Goal: Transaction & Acquisition: Download file/media

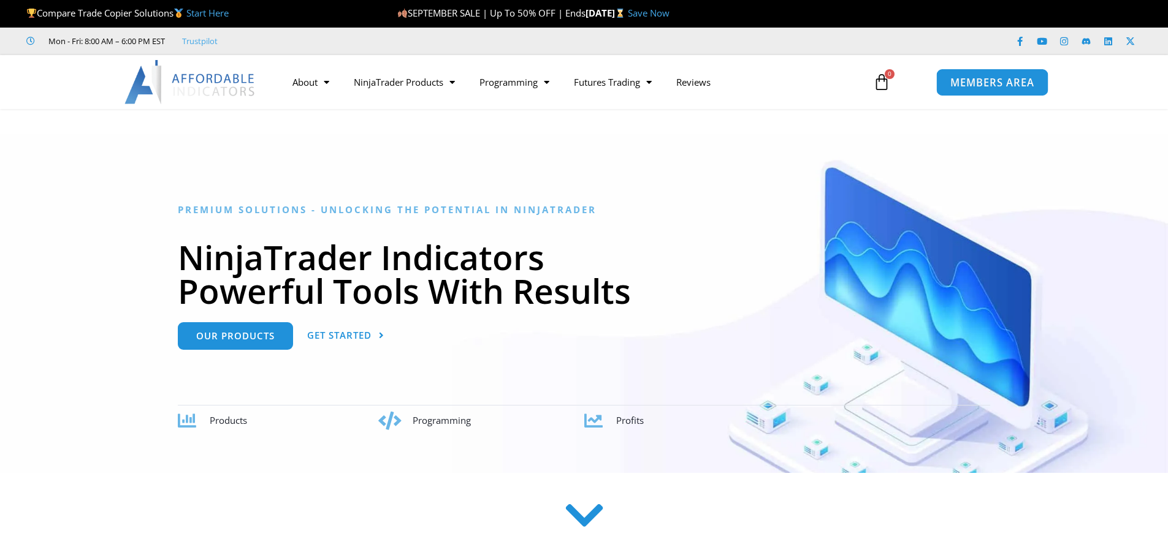
click at [978, 83] on span "MEMBERS AREA" at bounding box center [992, 82] width 84 height 10
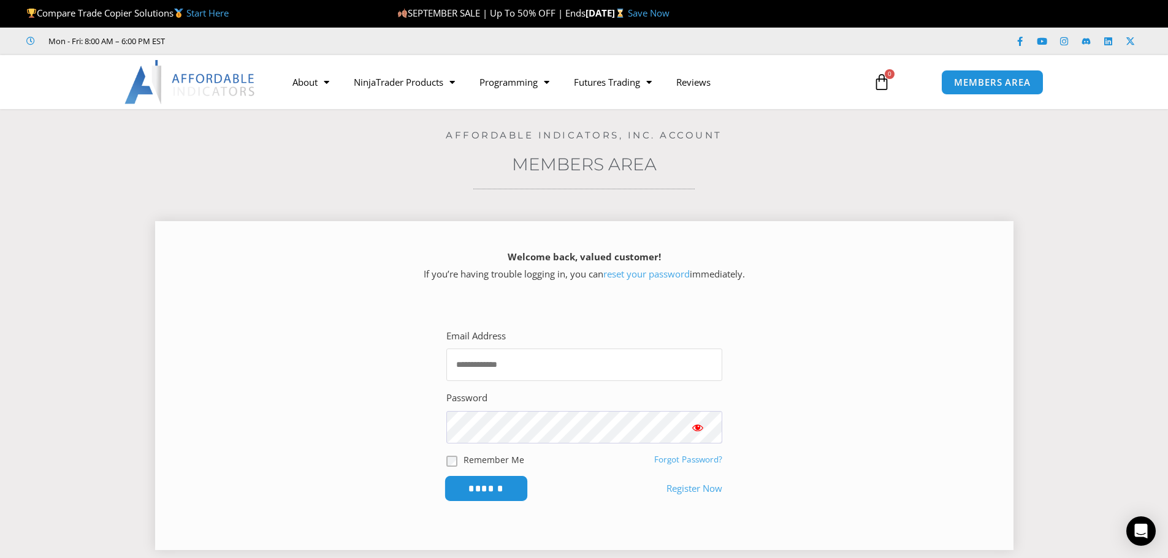
type input "**********"
drag, startPoint x: 486, startPoint y: 490, endPoint x: 520, endPoint y: 498, distance: 35.1
click at [487, 492] on input "******" at bounding box center [486, 489] width 84 height 26
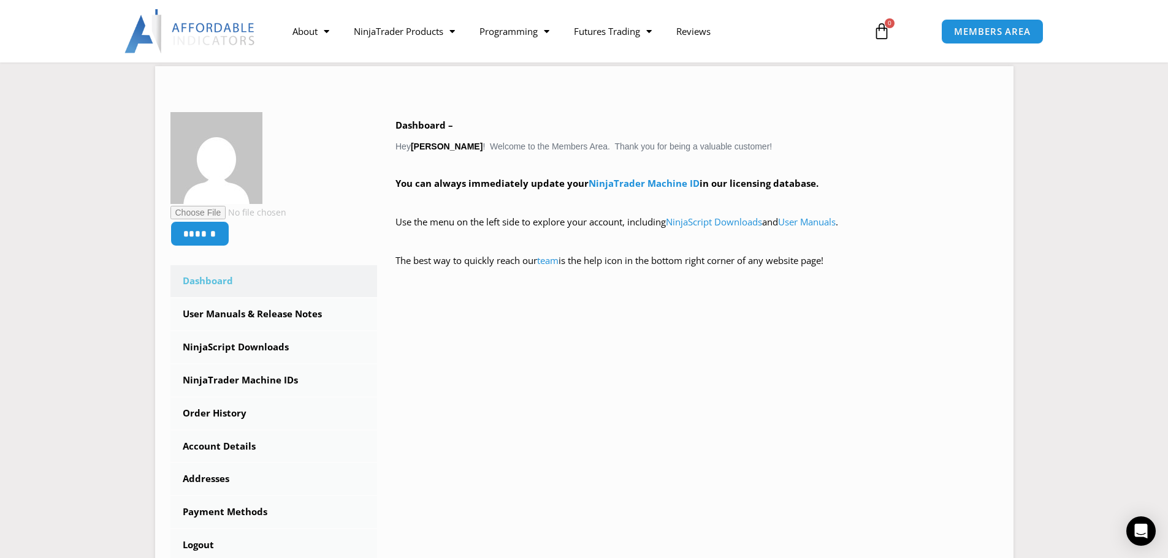
scroll to position [184, 0]
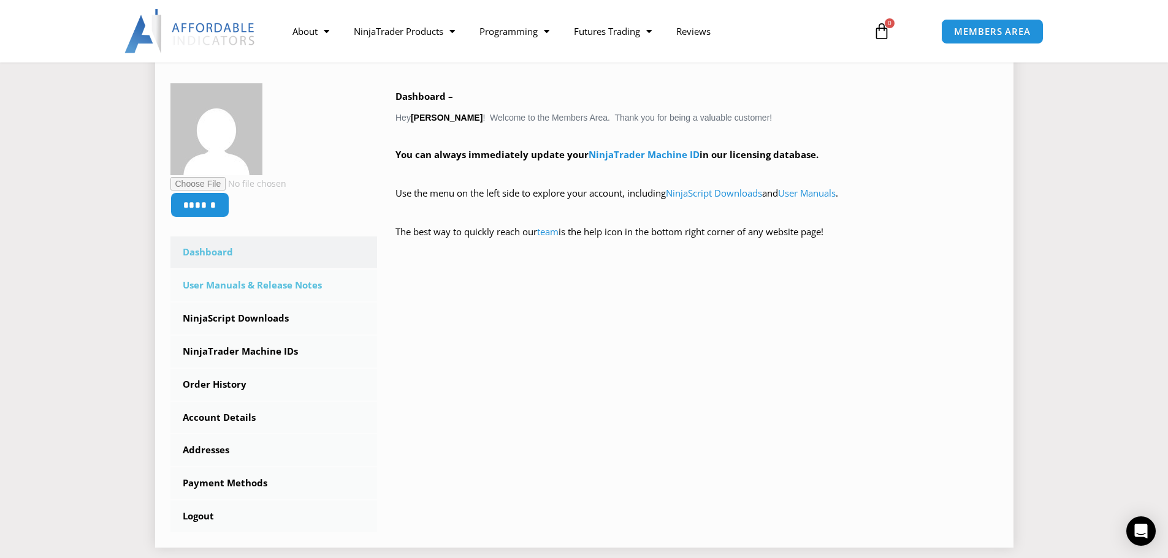
drag, startPoint x: 260, startPoint y: 287, endPoint x: 268, endPoint y: 291, distance: 9.3
click at [261, 287] on link "User Manuals & Release Notes" at bounding box center [273, 286] width 207 height 32
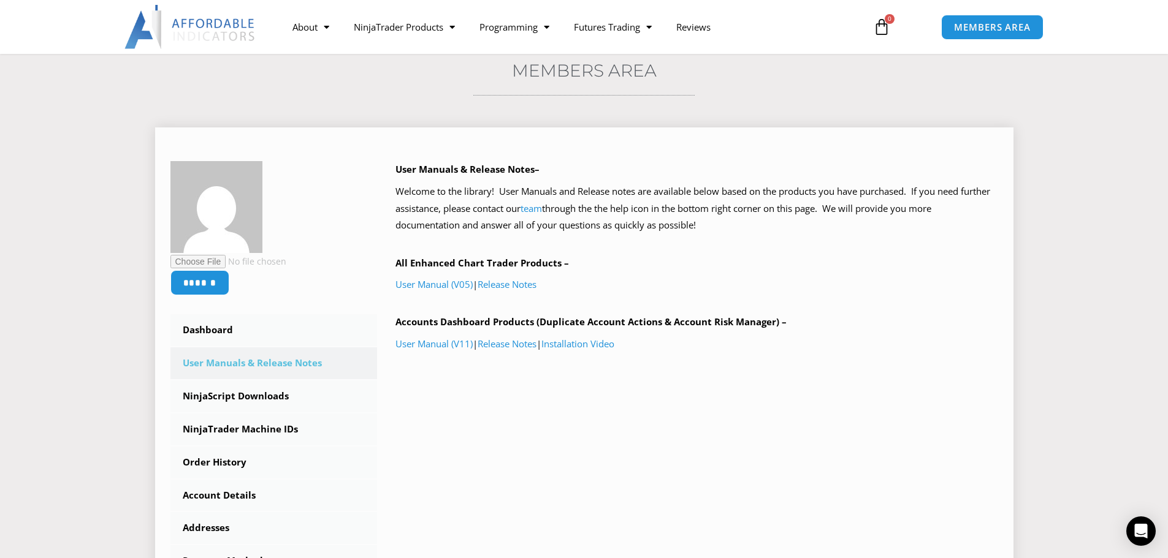
scroll to position [123, 0]
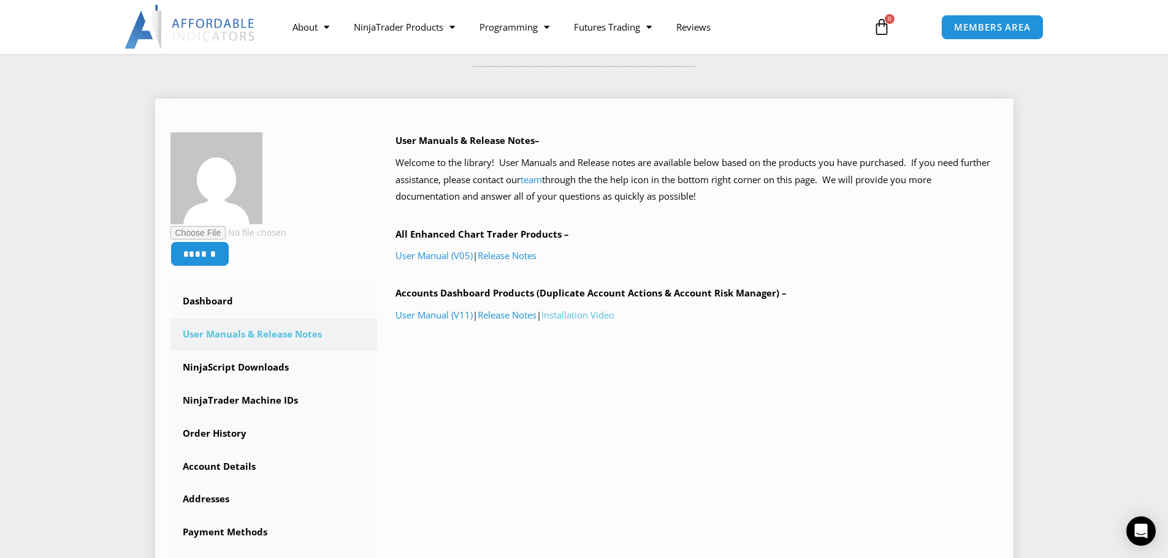
click at [592, 313] on link "Installation Video" at bounding box center [577, 315] width 73 height 12
click at [519, 319] on link "Release Notes" at bounding box center [506, 315] width 59 height 12
drag, startPoint x: 247, startPoint y: 365, endPoint x: 261, endPoint y: 369, distance: 14.2
click at [249, 365] on link "NinjaScript Downloads" at bounding box center [273, 368] width 207 height 32
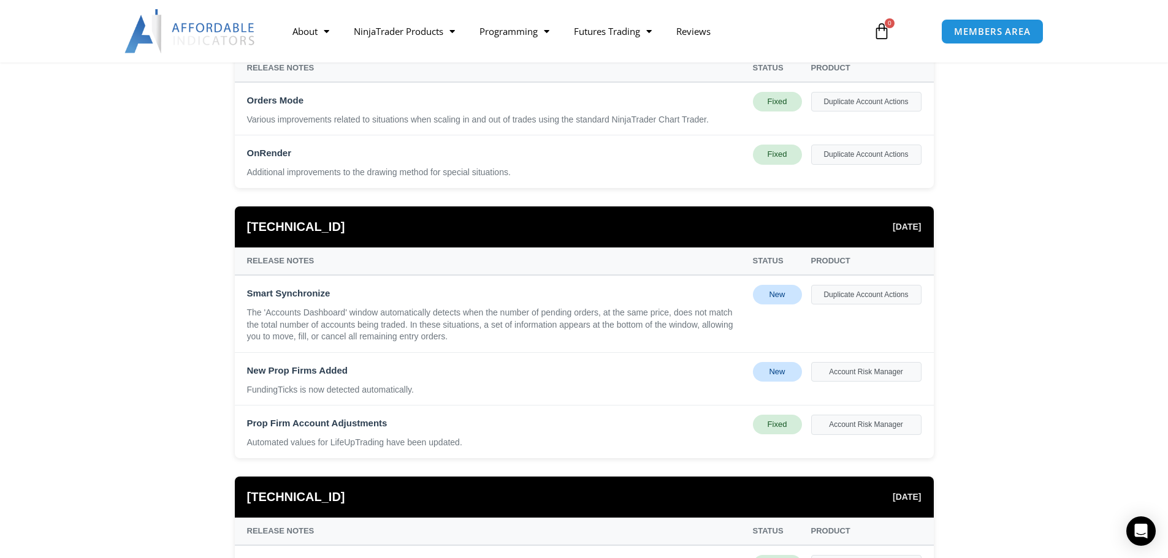
scroll to position [184, 0]
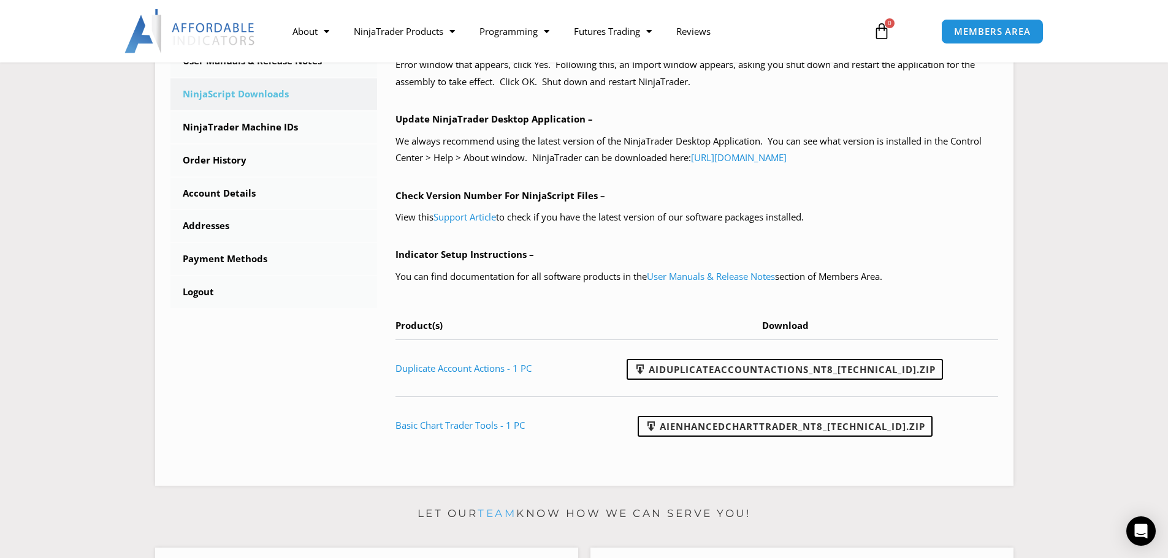
scroll to position [429, 0]
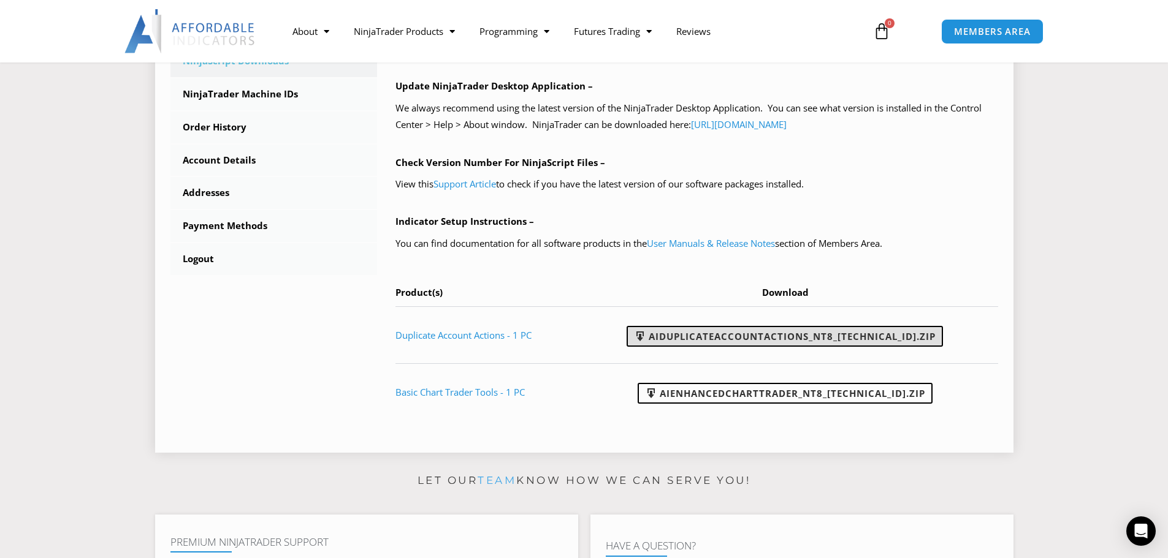
click at [777, 335] on link "AIDuplicateAccountActions_NT8_[TECHNICAL_ID].zip" at bounding box center [784, 336] width 316 height 21
click at [686, 244] on link "User Manuals & Release Notes" at bounding box center [711, 243] width 128 height 12
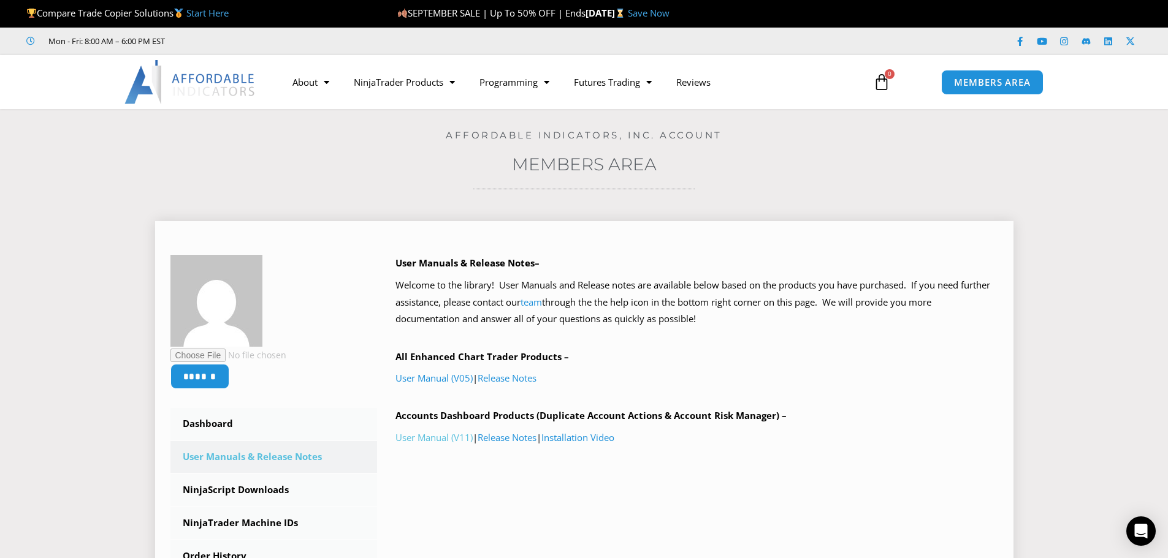
click at [448, 439] on link "User Manual (V11)" at bounding box center [433, 438] width 77 height 12
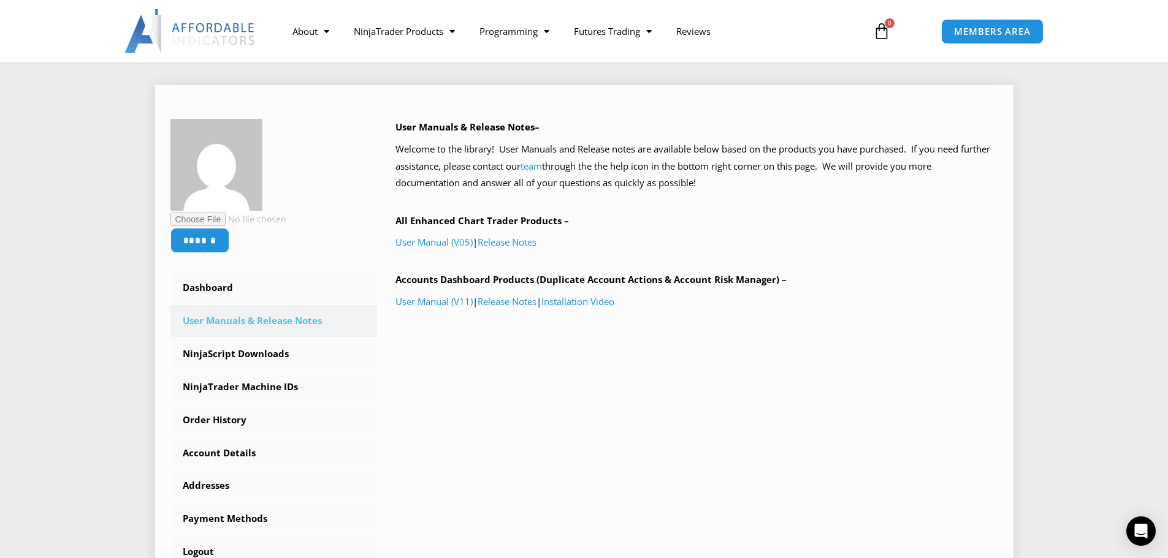
scroll to position [184, 0]
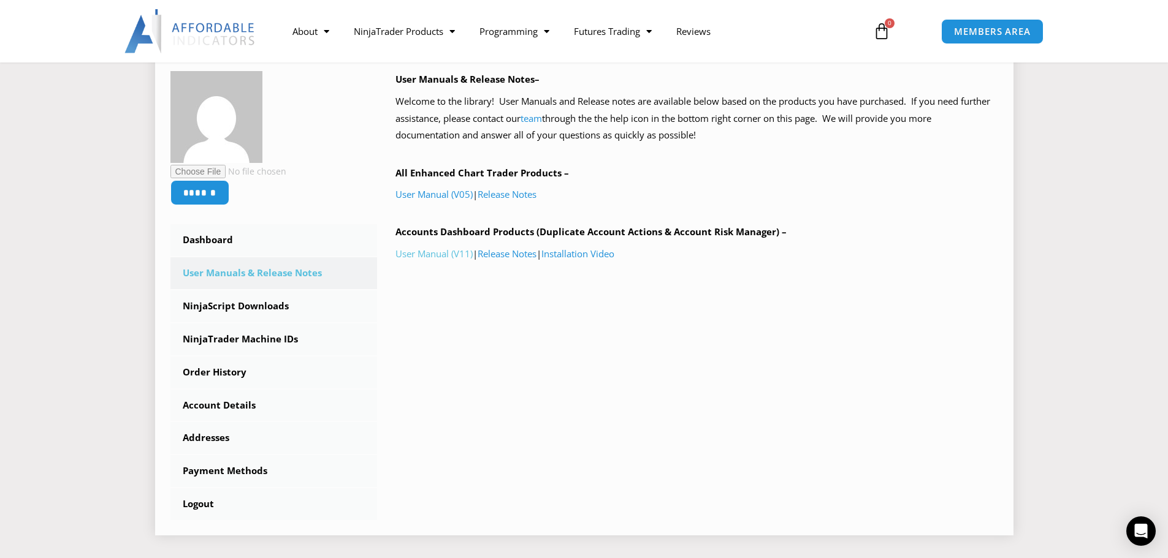
click at [451, 256] on link "User Manual (V11)" at bounding box center [433, 254] width 77 height 12
click at [256, 305] on link "NinjaScript Downloads" at bounding box center [273, 307] width 207 height 32
